Goal: Book appointment/travel/reservation

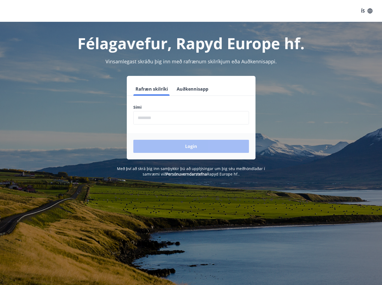
click at [192, 117] on input "phone" at bounding box center [192, 117] width 116 height 13
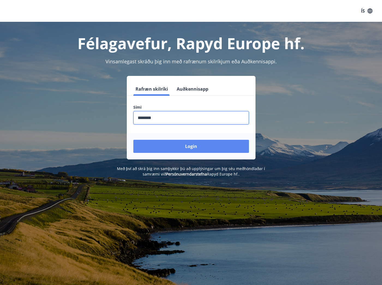
type input "********"
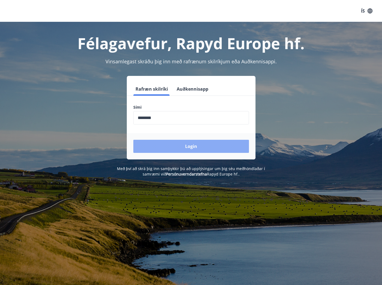
click at [201, 147] on button "Login" at bounding box center [192, 146] width 116 height 13
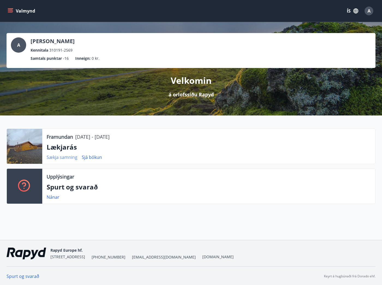
click at [64, 158] on link "Sækja samning" at bounding box center [62, 157] width 31 height 6
click at [98, 219] on div "A [PERSON_NAME] Kennitala 310191-2569 Samtals punktar -16 Inneign : 0 kr. Velko…" at bounding box center [191, 128] width 382 height 213
click at [57, 198] on link "Nánar" at bounding box center [53, 197] width 13 height 6
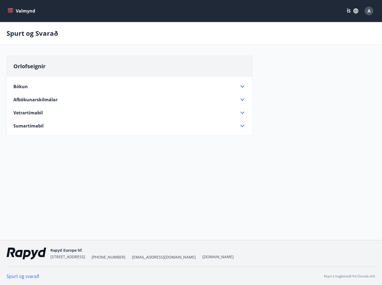
click at [244, 112] on icon at bounding box center [242, 112] width 7 height 7
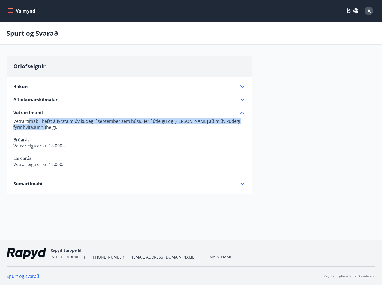
drag, startPoint x: 29, startPoint y: 123, endPoint x: 122, endPoint y: 127, distance: 92.7
click at [122, 127] on p "Vetrartímabil hefst á fyrsta miðvikudegi í september sem húsið fer í útleigu og…" at bounding box center [129, 124] width 233 height 12
drag, startPoint x: 100, startPoint y: 122, endPoint x: 201, endPoint y: 127, distance: 101.1
click at [201, 127] on p "Vetrartímabil hefst á fyrsta miðvikudegi í september sem húsið fer í útleigu og…" at bounding box center [129, 124] width 233 height 12
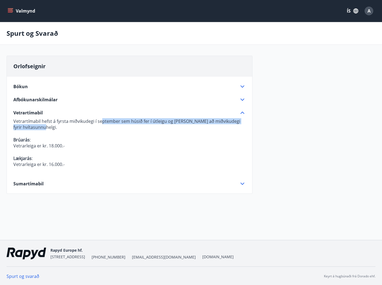
click at [228, 121] on p "Vetrartímabil hefst á fyrsta miðvikudegi í september sem húsið fer í útleigu og…" at bounding box center [129, 124] width 233 height 12
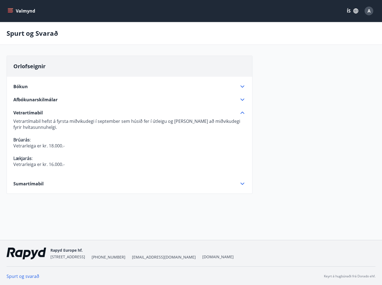
drag, startPoint x: 50, startPoint y: 125, endPoint x: 41, endPoint y: 129, distance: 9.6
click at [41, 129] on p "Vetrartímabil hefst á fyrsta miðvikudegi í september sem húsið fer í útleigu og…" at bounding box center [129, 124] width 233 height 12
click at [69, 130] on p at bounding box center [129, 133] width 233 height 7
click at [244, 184] on icon at bounding box center [243, 184] width 4 height 2
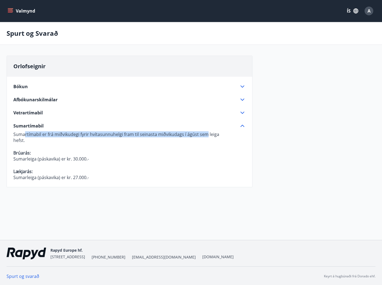
drag, startPoint x: 52, startPoint y: 136, endPoint x: 207, endPoint y: 137, distance: 154.8
click at [207, 137] on p "Sumartímabil er frá miðvikudegi fyrir hvítasunnuhelgi fram til seinasta miðviku…" at bounding box center [129, 134] width 233 height 6
click at [222, 138] on p "hefst." at bounding box center [129, 140] width 233 height 6
click at [191, 188] on div "Orlofseignir Bókun Vinsamlegast athugið að [PERSON_NAME] greidd fyrir fram við …" at bounding box center [130, 125] width 246 height 138
click at [245, 86] on icon at bounding box center [242, 86] width 7 height 7
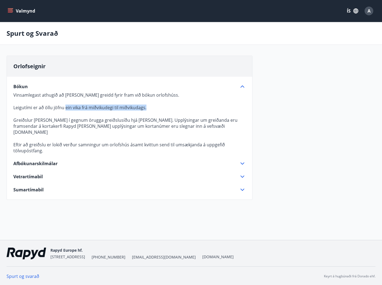
drag, startPoint x: 65, startPoint y: 108, endPoint x: 130, endPoint y: 113, distance: 65.4
click at [130, 113] on p "Vinsamlegast athugið að [PERSON_NAME] greidd fyrir fram við bókun orlofshúss. L…" at bounding box center [129, 123] width 233 height 62
click at [140, 123] on p "Greiðslur [PERSON_NAME] í gegnum örugga greiðslusíðu hjá [PERSON_NAME]. Upplýsi…" at bounding box center [129, 126] width 233 height 18
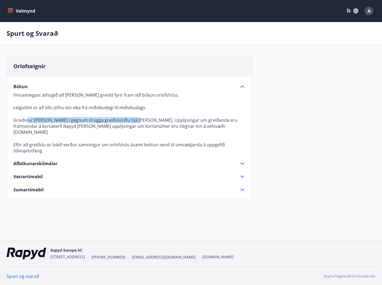
drag, startPoint x: 29, startPoint y: 119, endPoint x: 134, endPoint y: 122, distance: 105.4
click at [134, 122] on p "Greiðslur [PERSON_NAME] í gegnum örugga greiðslusíðu hjá [PERSON_NAME]. Upplýsi…" at bounding box center [129, 126] width 233 height 18
click at [123, 135] on p at bounding box center [129, 138] width 233 height 7
drag, startPoint x: 48, startPoint y: 137, endPoint x: 75, endPoint y: 137, distance: 27.6
click at [58, 142] on p "Eftir að greiðslu er lokið verður samningur um orlofshús ásamt kvittun send til…" at bounding box center [129, 148] width 233 height 12
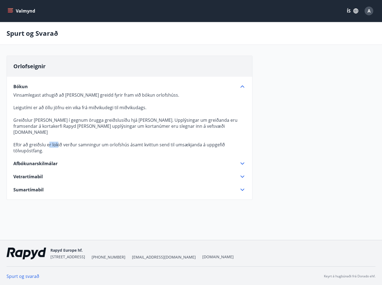
click at [241, 160] on icon at bounding box center [242, 163] width 7 height 7
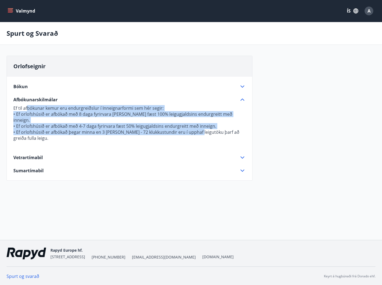
drag, startPoint x: 28, startPoint y: 110, endPoint x: 207, endPoint y: 126, distance: 179.2
click at [206, 126] on p "Ef til afbókunar kemur eru endurgreiðslur í Inneignarformi sem hér segir: • Ef …" at bounding box center [129, 126] width 233 height 43
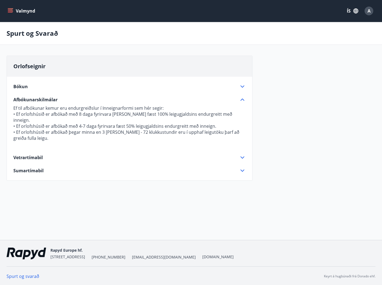
click at [208, 129] on p "• Ef orlofshúsið er afbókað þegar minna en 3 [PERSON_NAME] - 72 klukkustundir e…" at bounding box center [129, 135] width 233 height 12
click at [243, 156] on icon at bounding box center [243, 157] width 4 height 2
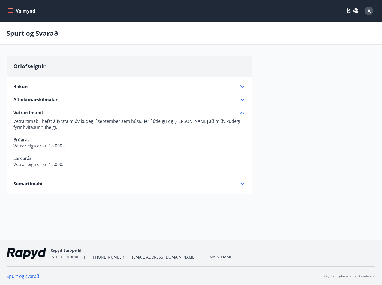
click at [248, 186] on div "Bókun Vinsamlegast athugið að [PERSON_NAME] greidd fyrir fram við bókun orlofsh…" at bounding box center [130, 132] width 246 height 110
click at [8, 7] on button "Valmynd" at bounding box center [22, 11] width 31 height 10
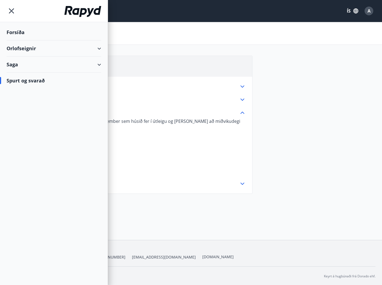
click at [14, 29] on div "Forsíða" at bounding box center [54, 32] width 95 height 16
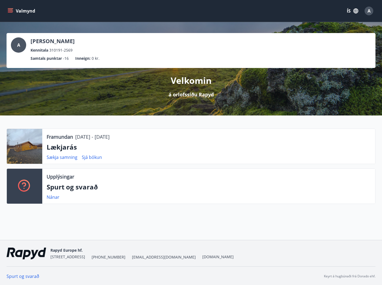
click at [8, 9] on icon "menu" at bounding box center [11, 8] width 6 height 1
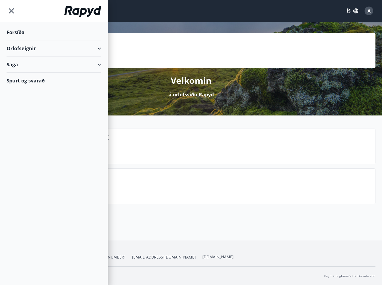
click at [97, 47] on div "Orlofseignir" at bounding box center [54, 48] width 95 height 16
click at [26, 61] on div "Framboð" at bounding box center [54, 62] width 86 height 11
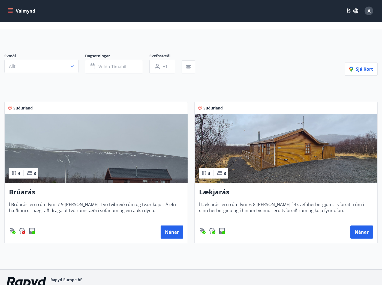
scroll to position [27, 0]
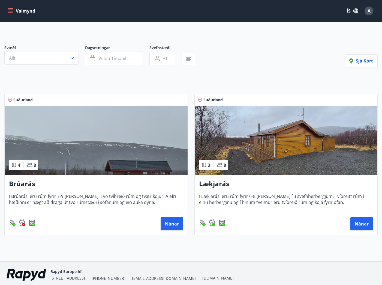
click at [265, 134] on img at bounding box center [286, 140] width 183 height 69
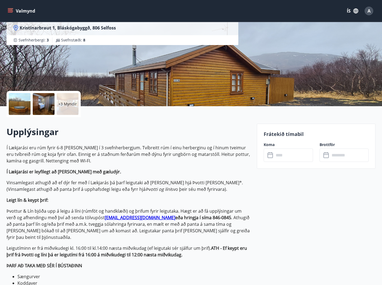
scroll to position [164, 0]
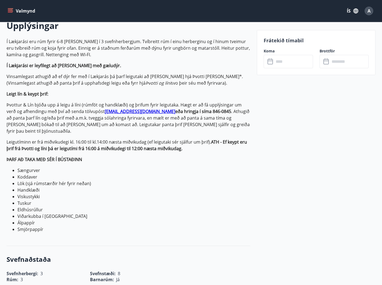
click at [292, 62] on input "text" at bounding box center [293, 61] width 39 height 13
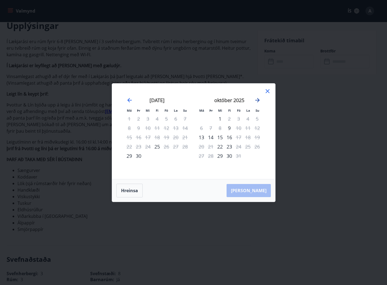
click at [259, 101] on icon "Move forward to switch to the next month." at bounding box center [257, 100] width 7 height 7
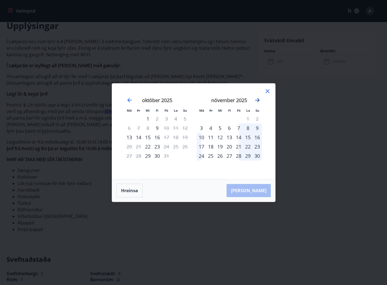
click at [259, 101] on icon "Move forward to switch to the next month." at bounding box center [257, 100] width 7 height 7
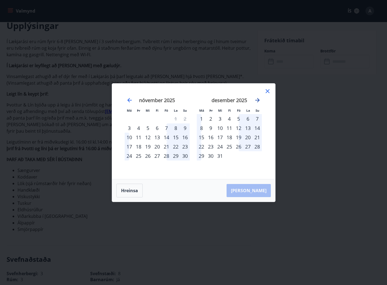
click at [257, 101] on icon "Move forward to switch to the next month." at bounding box center [257, 100] width 7 height 7
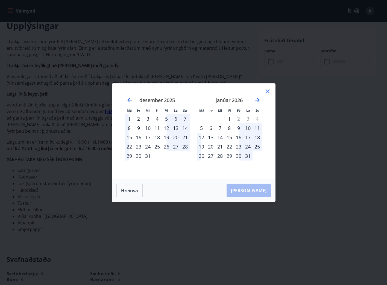
click at [228, 128] on div "8" at bounding box center [228, 127] width 9 height 9
click at [258, 101] on icon "Move forward to switch to the next month." at bounding box center [257, 100] width 4 height 4
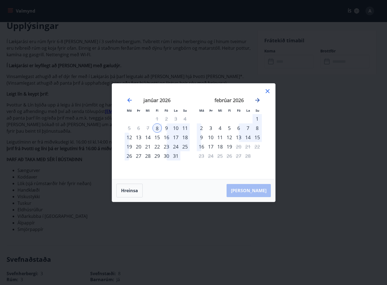
click at [258, 101] on icon "Move forward to switch to the next month." at bounding box center [257, 100] width 4 height 4
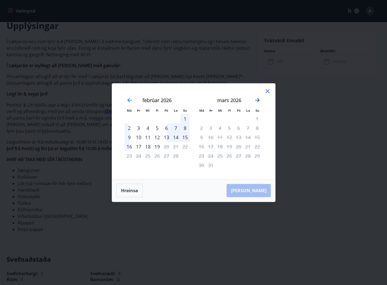
click at [258, 101] on icon "Move forward to switch to the next month." at bounding box center [257, 100] width 4 height 4
click at [132, 102] on icon "Move backward to switch to the previous month." at bounding box center [129, 100] width 7 height 7
click at [259, 99] on icon "Move forward to switch to the next month." at bounding box center [257, 100] width 7 height 7
click at [259, 98] on icon "Move forward to switch to the next month." at bounding box center [257, 100] width 7 height 7
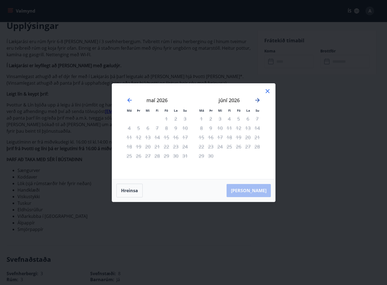
click at [259, 98] on icon "Move forward to switch to the next month." at bounding box center [257, 100] width 7 height 7
click at [128, 98] on icon "Move backward to switch to the previous month." at bounding box center [129, 100] width 7 height 7
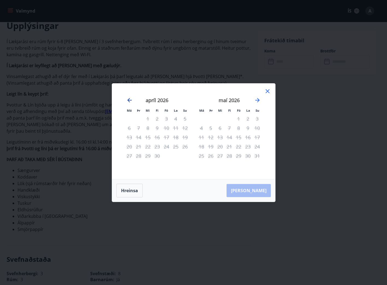
click at [128, 98] on icon "Move backward to switch to the previous month." at bounding box center [129, 100] width 7 height 7
click at [266, 90] on icon at bounding box center [267, 91] width 7 height 7
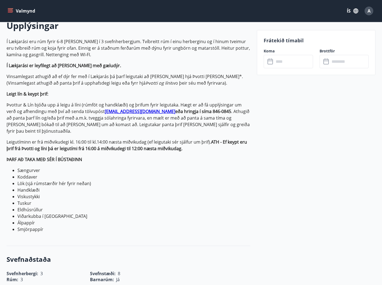
click at [12, 8] on button "Valmynd" at bounding box center [22, 11] width 31 height 10
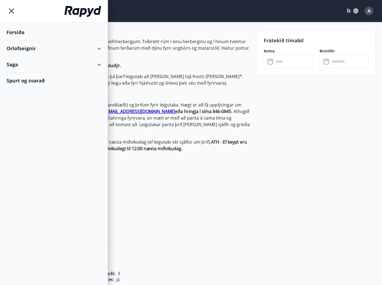
click at [41, 79] on div "Spurt og svarað" at bounding box center [54, 81] width 95 height 16
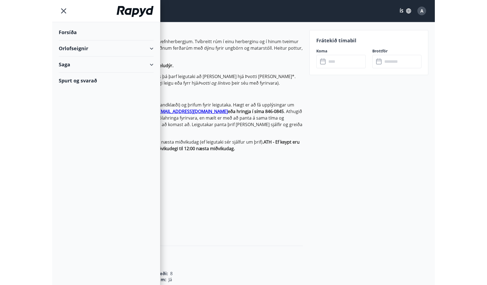
scroll to position [1, 0]
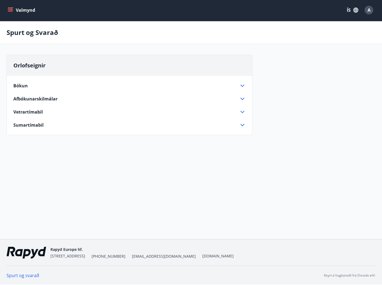
click at [242, 112] on icon at bounding box center [242, 112] width 7 height 7
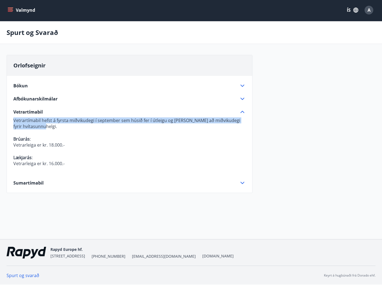
drag, startPoint x: 49, startPoint y: 126, endPoint x: 10, endPoint y: 120, distance: 40.2
click at [10, 120] on div "Bókun Vinsamlegast athugið að [PERSON_NAME] greidd fyrir fram við bókun orlofsh…" at bounding box center [130, 131] width 246 height 110
click at [88, 129] on p "Vetrartímabil hefst á fyrsta miðvikudegi í september sem húsið fer í útleigu og…" at bounding box center [129, 123] width 233 height 12
drag, startPoint x: 119, startPoint y: 122, endPoint x: 189, endPoint y: 126, distance: 70.2
click at [189, 126] on p "Vetrartímabil hefst á fyrsta miðvikudegi í september sem húsið fer í útleigu og…" at bounding box center [129, 123] width 233 height 12
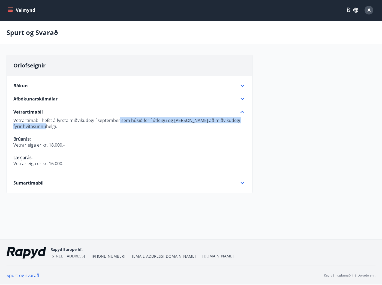
click at [197, 128] on p "Vetrartímabil hefst á fyrsta miðvikudegi í september sem húsið fer í útleigu og…" at bounding box center [129, 123] width 233 height 12
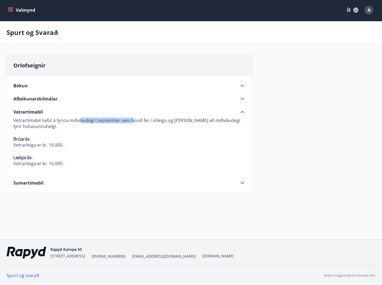
drag, startPoint x: 80, startPoint y: 120, endPoint x: 132, endPoint y: 120, distance: 52.4
click at [132, 120] on p "Vetrartímabil hefst á fyrsta miðvikudegi í september sem húsið fer í útleigu og…" at bounding box center [129, 123] width 233 height 12
click at [244, 183] on icon at bounding box center [242, 183] width 7 height 7
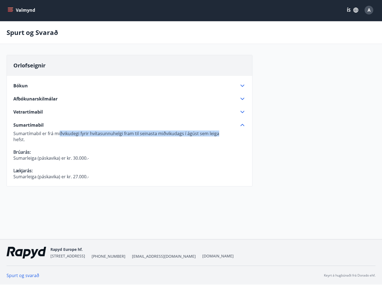
drag, startPoint x: 60, startPoint y: 132, endPoint x: 218, endPoint y: 134, distance: 157.8
click at [218, 134] on p "Sumartímabil er frá miðvikudegi fyrir hvítasunnuhelgi fram til seinasta miðviku…" at bounding box center [129, 133] width 233 height 6
drag, startPoint x: 30, startPoint y: 140, endPoint x: 15, endPoint y: 135, distance: 16.0
click at [15, 135] on p "Sumartímabil er frá miðvikudegi fyrir hvítasunnuhelgi fram til seinasta miðviku…" at bounding box center [129, 154] width 233 height 49
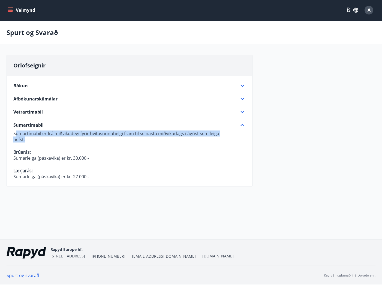
click at [54, 137] on p "hefst." at bounding box center [129, 140] width 233 height 6
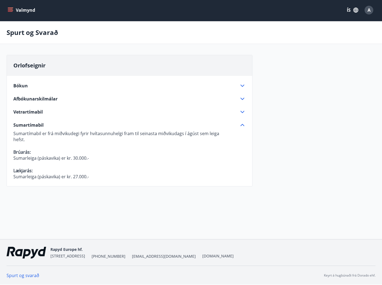
click at [16, 8] on button "Valmynd" at bounding box center [22, 10] width 31 height 10
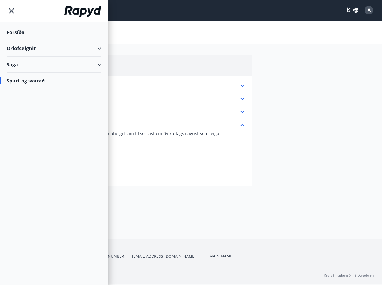
click at [24, 46] on div "Orlofseignir" at bounding box center [54, 48] width 95 height 16
click at [25, 73] on div "Bókunardagatal" at bounding box center [54, 73] width 86 height 11
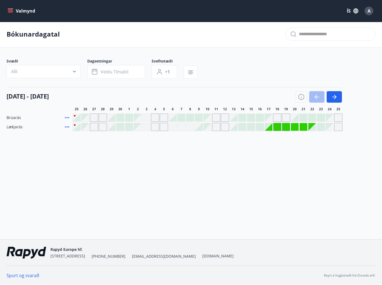
click at [286, 126] on div "Gráir dagar eru ekki bókanlegir" at bounding box center [287, 127] width 8 height 8
click at [244, 127] on div at bounding box center [243, 127] width 8 height 8
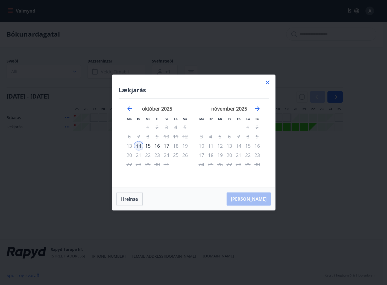
click at [267, 81] on icon at bounding box center [267, 82] width 7 height 7
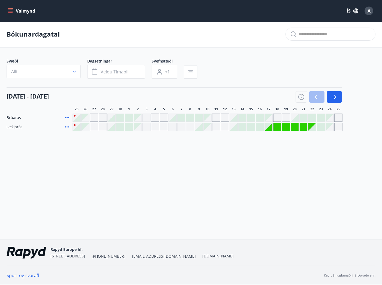
click at [234, 127] on div at bounding box center [234, 127] width 8 height 8
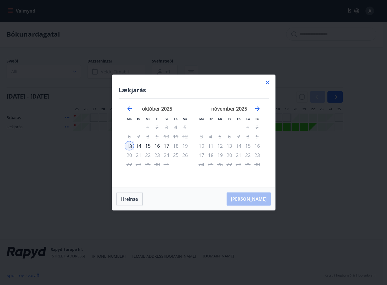
click at [266, 82] on icon at bounding box center [267, 82] width 7 height 7
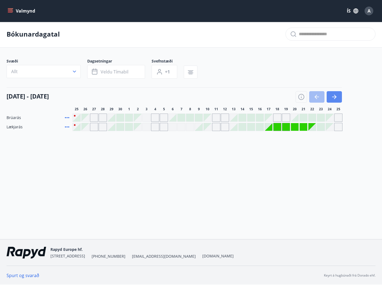
click at [336, 95] on icon "button" at bounding box center [334, 97] width 7 height 7
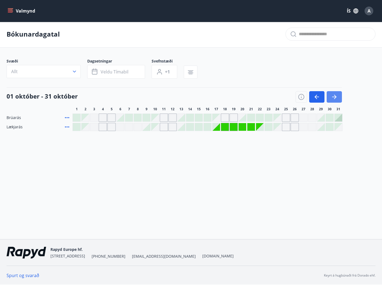
click at [336, 95] on icon "button" at bounding box center [334, 97] width 7 height 7
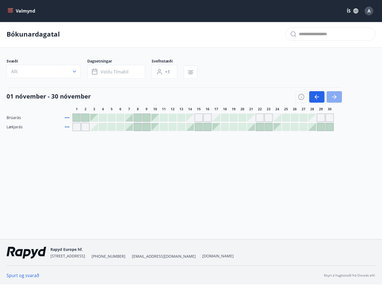
click at [336, 95] on icon "button" at bounding box center [334, 97] width 7 height 7
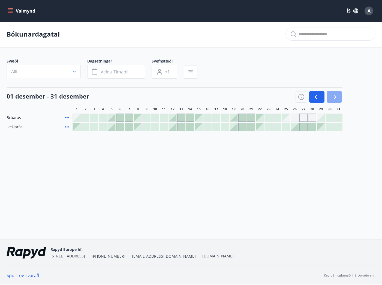
click at [336, 95] on icon "button" at bounding box center [334, 97] width 7 height 7
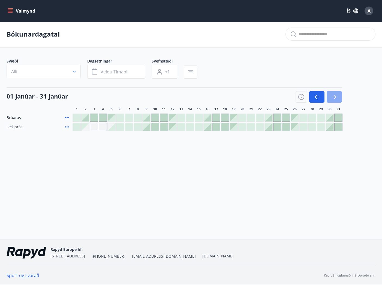
click at [336, 95] on icon "button" at bounding box center [334, 97] width 7 height 7
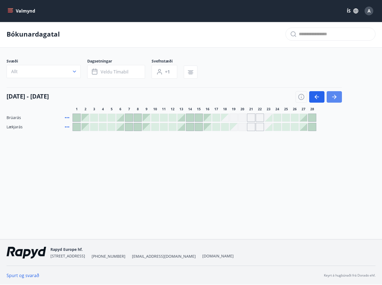
click at [336, 95] on icon "button" at bounding box center [334, 97] width 7 height 7
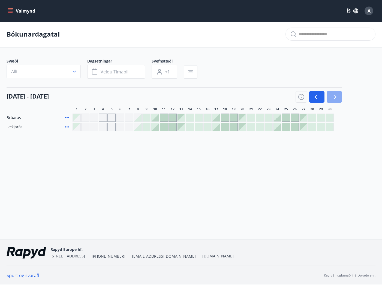
click at [336, 95] on icon "button" at bounding box center [334, 97] width 7 height 7
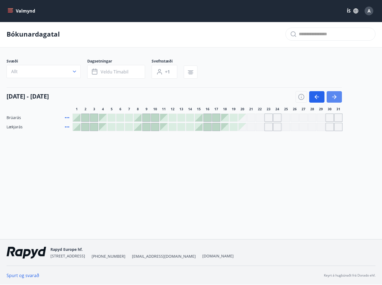
click at [336, 95] on icon "button" at bounding box center [334, 97] width 7 height 7
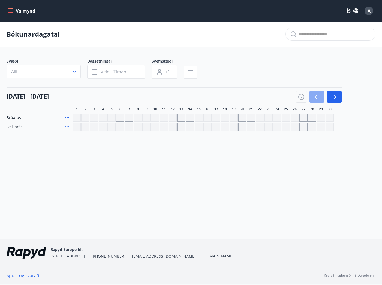
click at [315, 96] on icon "button" at bounding box center [317, 97] width 7 height 7
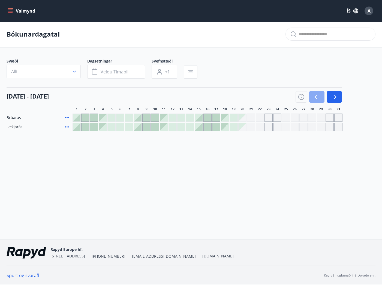
click at [316, 96] on icon "button" at bounding box center [316, 97] width 2 height 4
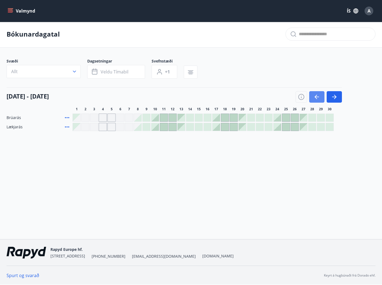
click at [316, 96] on icon "button" at bounding box center [316, 97] width 2 height 4
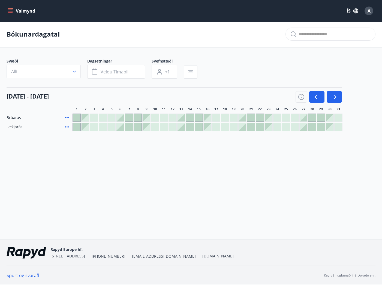
click at [325, 96] on div at bounding box center [319, 96] width 46 height 11
click at [316, 96] on icon "button" at bounding box center [317, 97] width 7 height 7
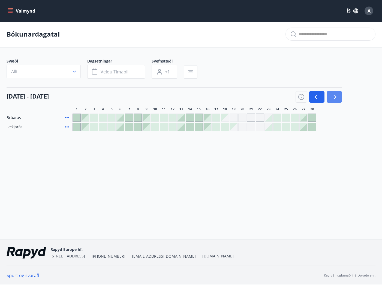
click at [336, 94] on icon "button" at bounding box center [334, 97] width 7 height 7
click at [335, 93] on button "button" at bounding box center [334, 96] width 15 height 11
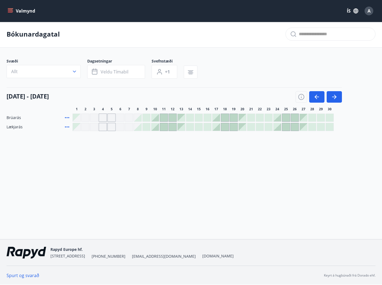
click at [138, 128] on div at bounding box center [138, 127] width 8 height 8
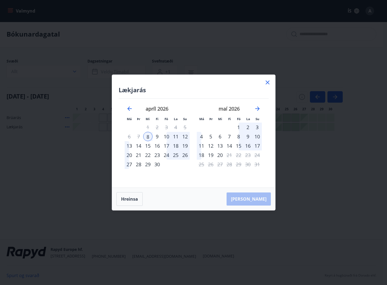
click at [183, 128] on div "5" at bounding box center [184, 127] width 9 height 9
click at [184, 136] on div "12" at bounding box center [184, 136] width 9 height 9
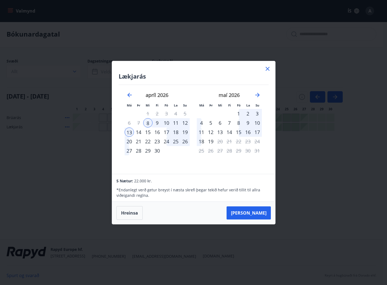
click at [147, 131] on div "15" at bounding box center [147, 131] width 9 height 9
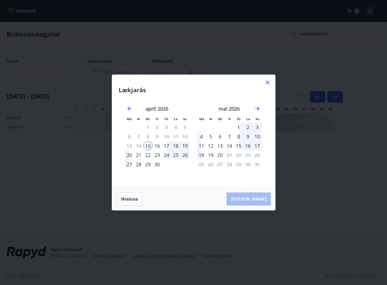
click at [147, 138] on div "8" at bounding box center [147, 136] width 9 height 9
click at [267, 81] on icon at bounding box center [267, 82] width 7 height 7
